Goal: Browse casually

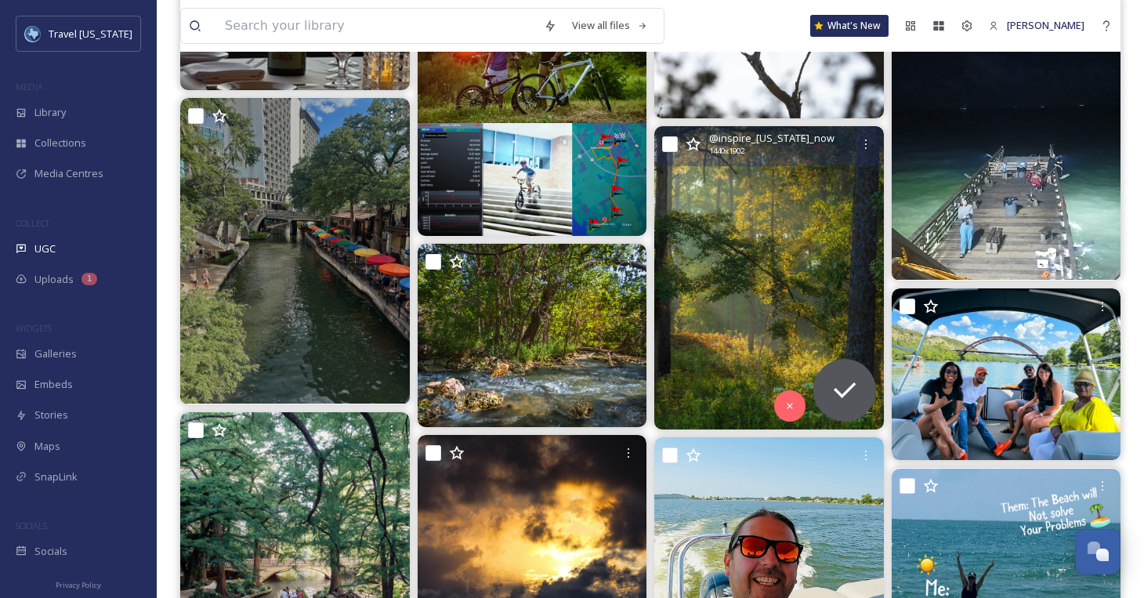
scroll to position [1818, 0]
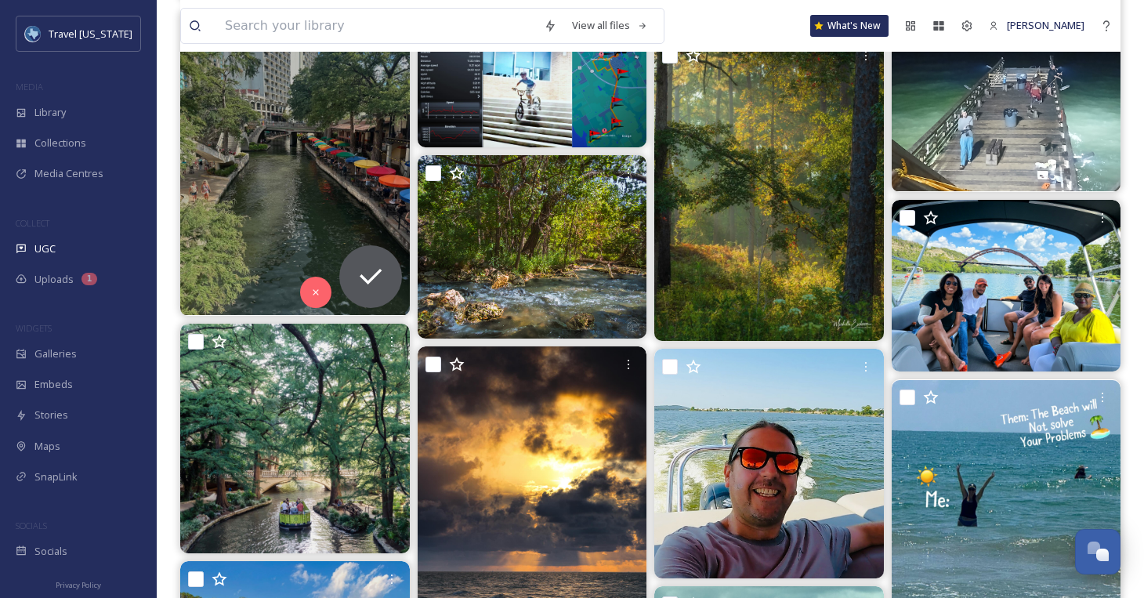
click at [362, 191] on img at bounding box center [295, 162] width 230 height 306
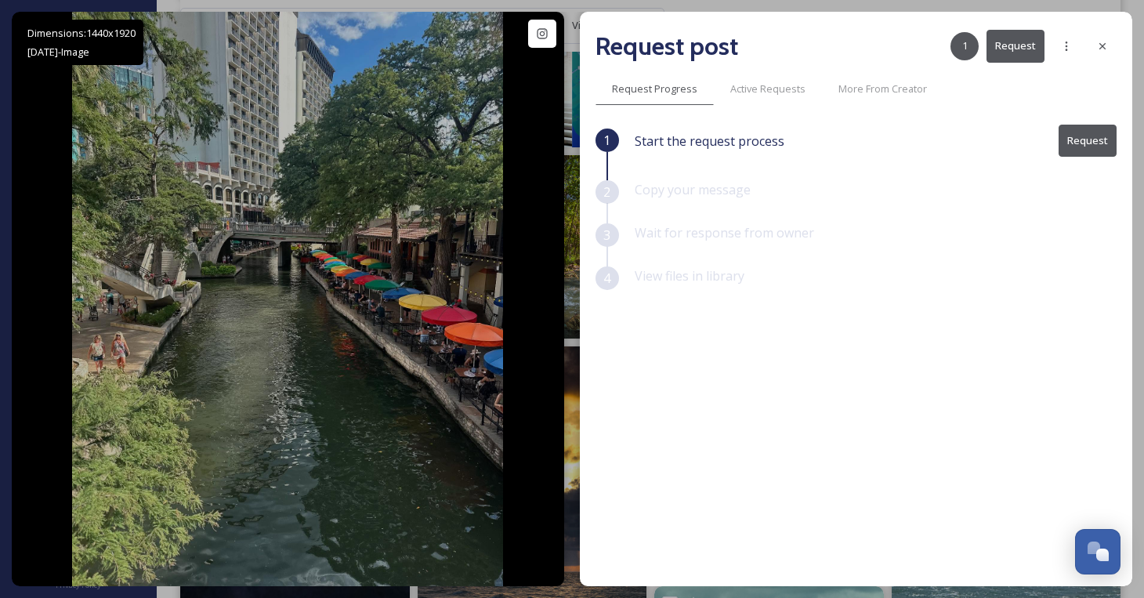
drag, startPoint x: 1107, startPoint y: 39, endPoint x: 1086, endPoint y: 63, distance: 32.2
click at [1107, 40] on icon at bounding box center [1103, 46] width 13 height 13
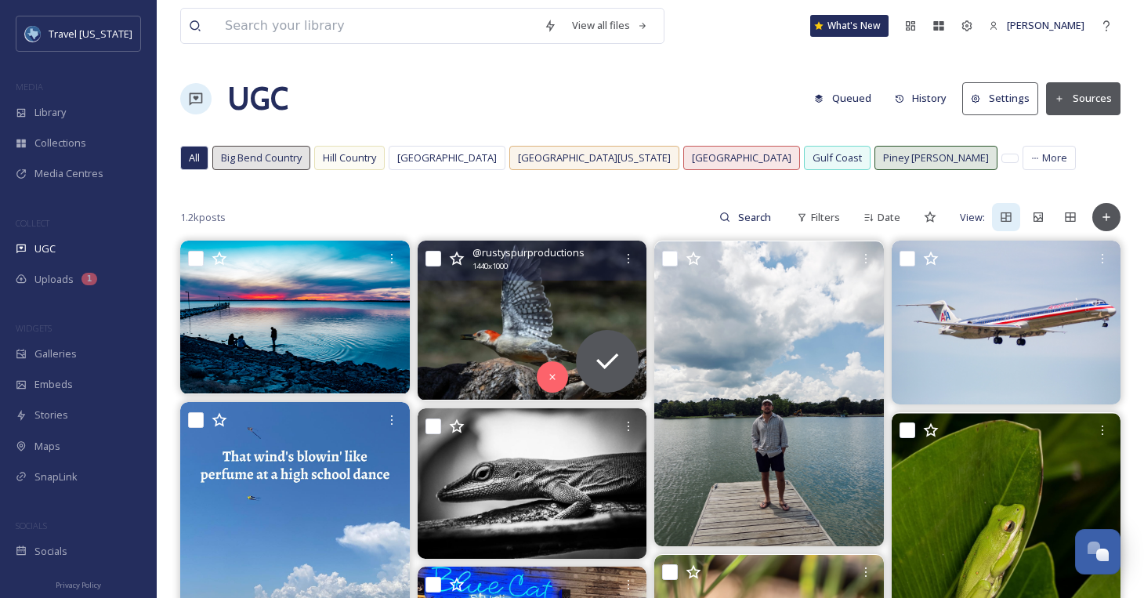
click at [533, 298] on img at bounding box center [533, 320] width 230 height 159
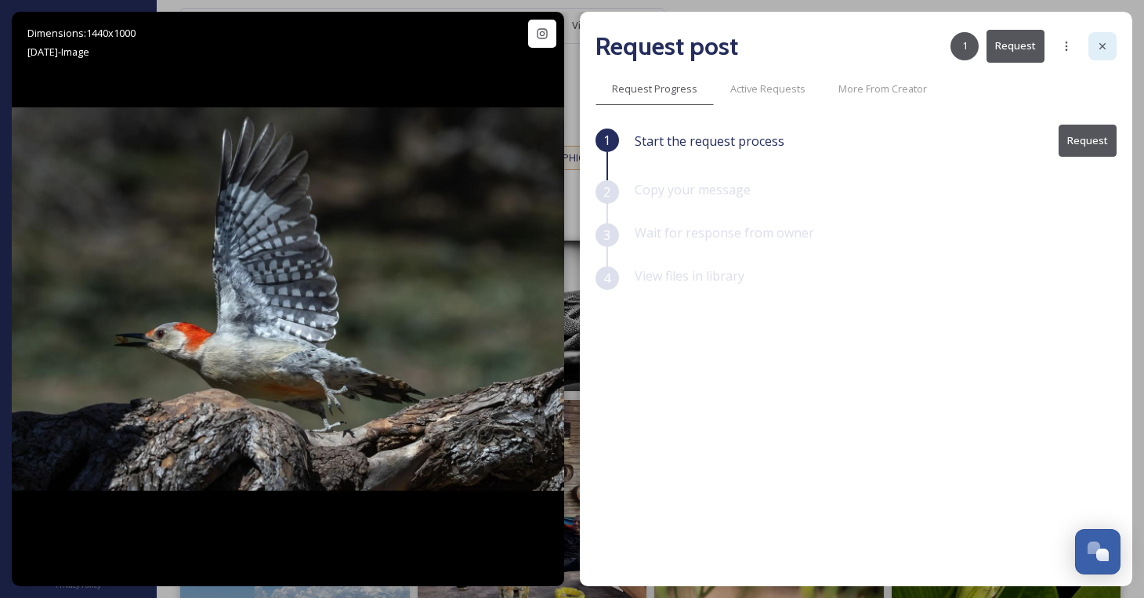
click at [1097, 46] on icon at bounding box center [1103, 46] width 13 height 13
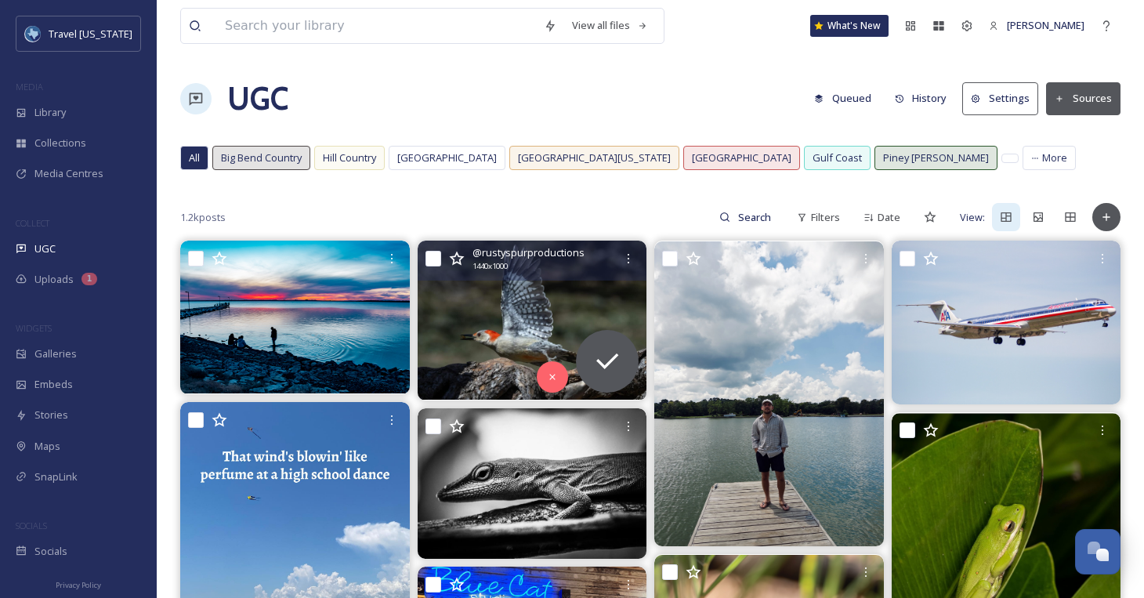
click at [551, 301] on img at bounding box center [533, 320] width 230 height 159
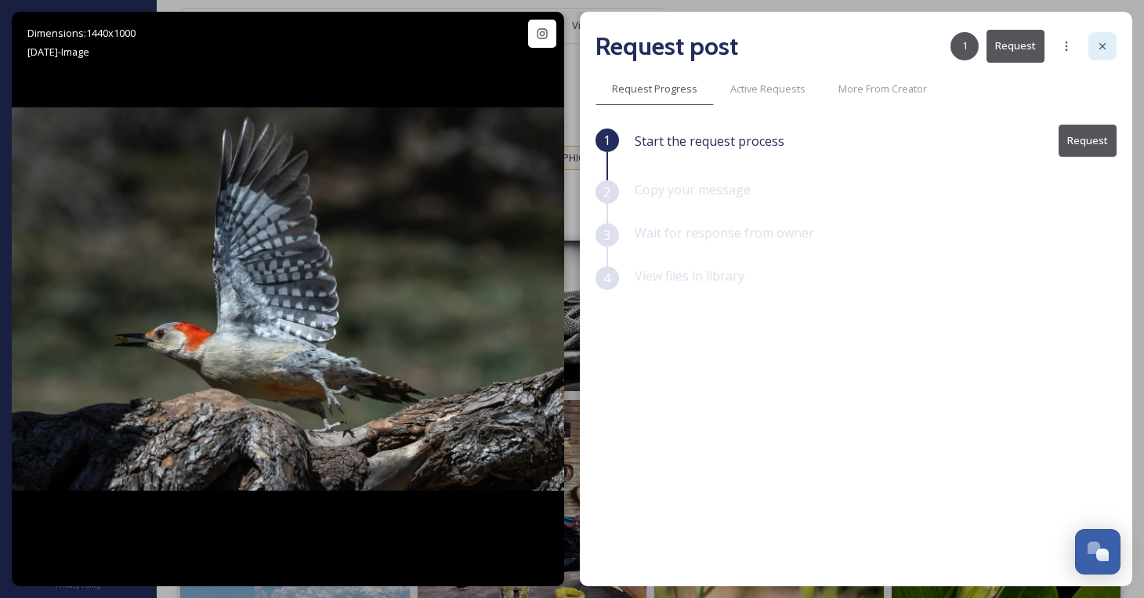
click at [1106, 45] on icon at bounding box center [1103, 46] width 13 height 13
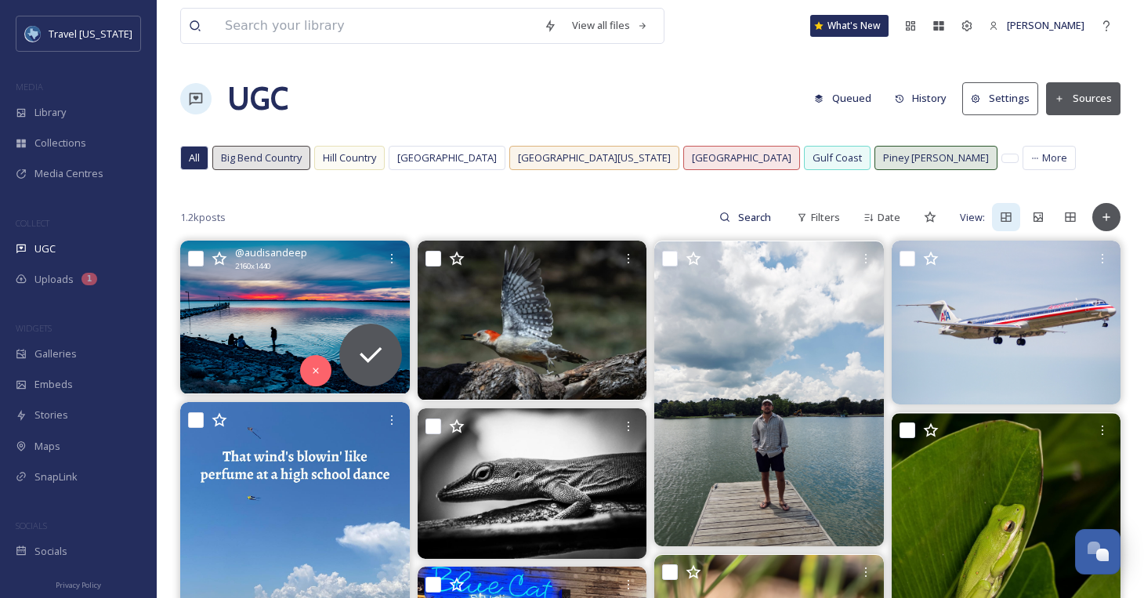
click at [305, 303] on img at bounding box center [295, 317] width 230 height 153
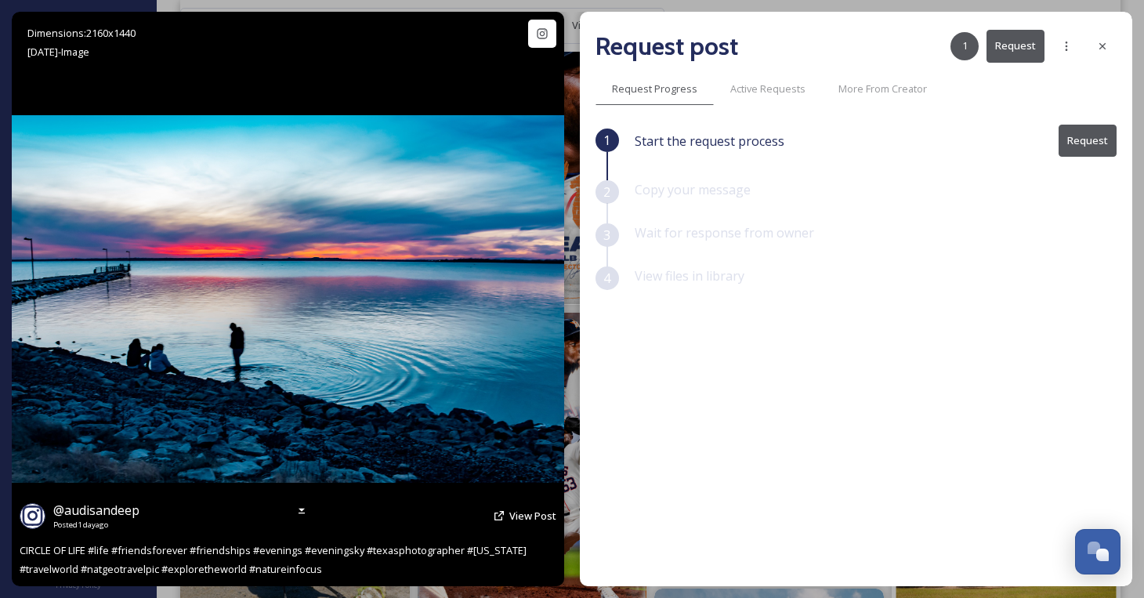
scroll to position [817, 0]
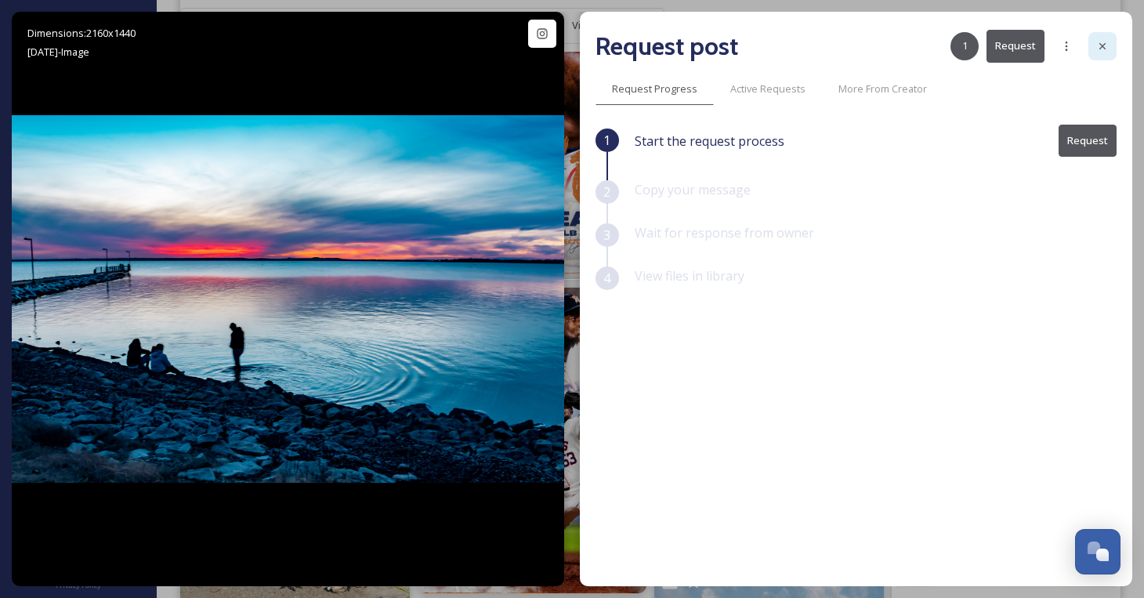
click at [1100, 42] on icon at bounding box center [1103, 46] width 13 height 13
